Goal: Task Accomplishment & Management: Use online tool/utility

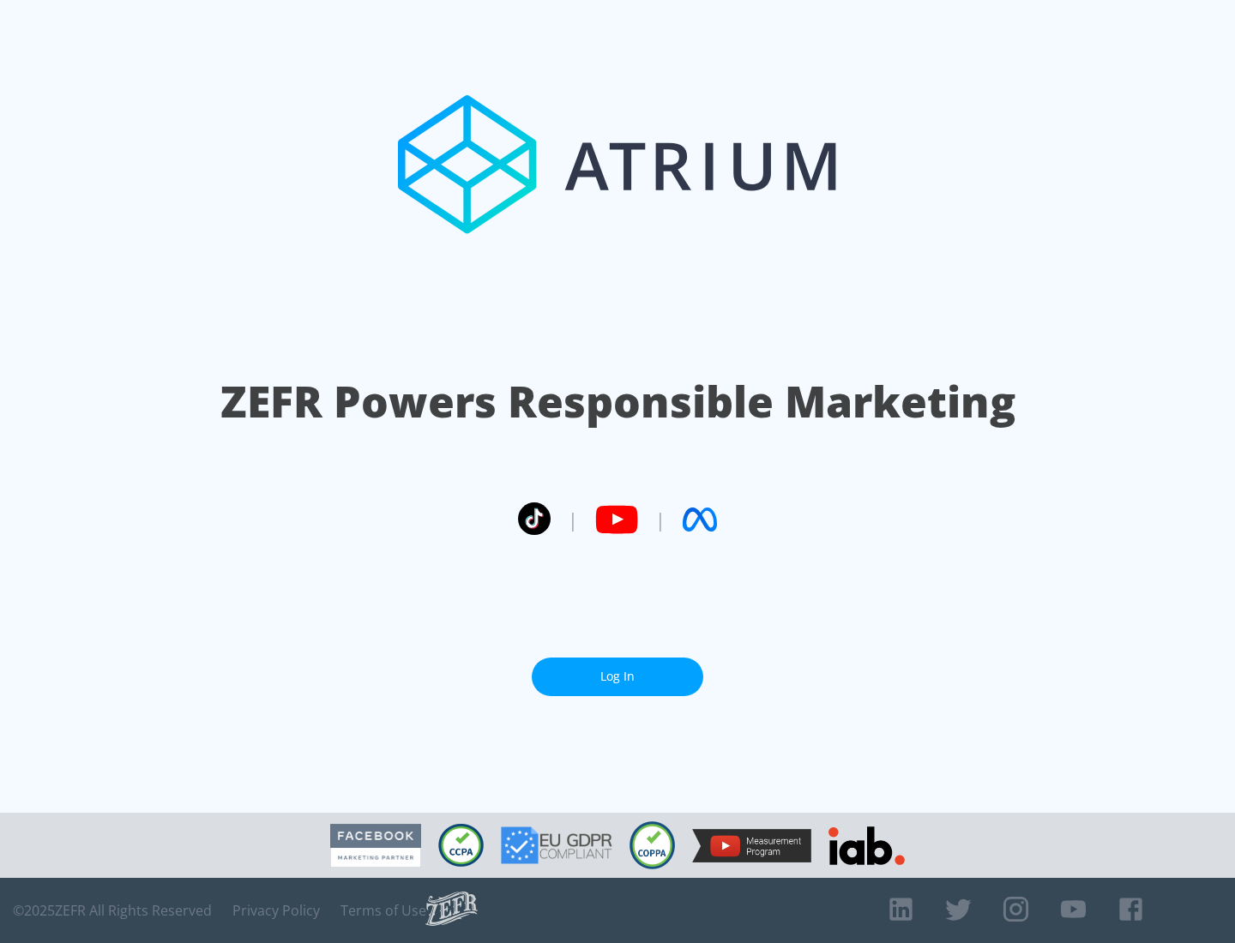
click at [617, 670] on link "Log In" at bounding box center [618, 677] width 172 height 39
